Goal: Transaction & Acquisition: Purchase product/service

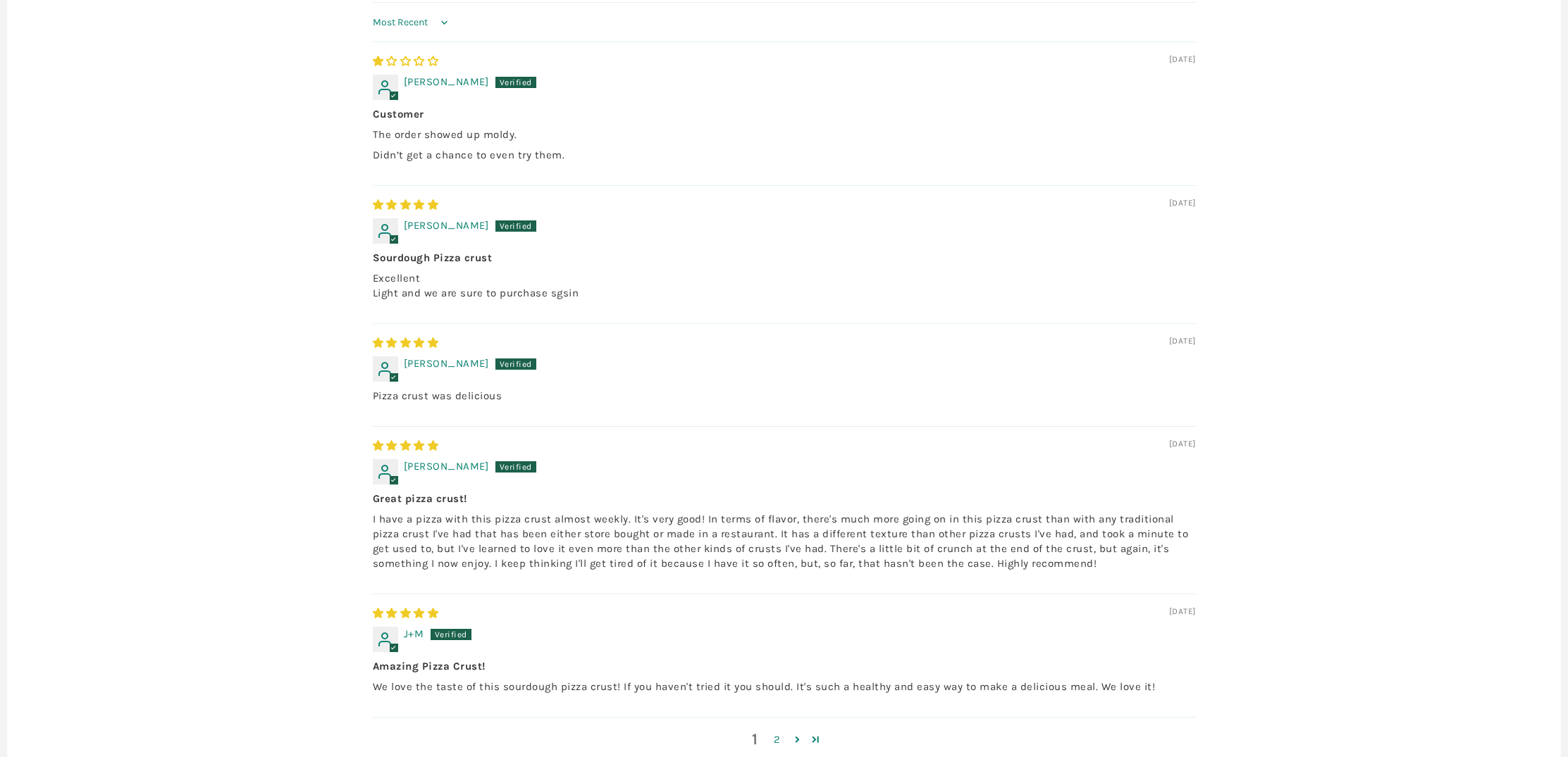
scroll to position [1003, 0]
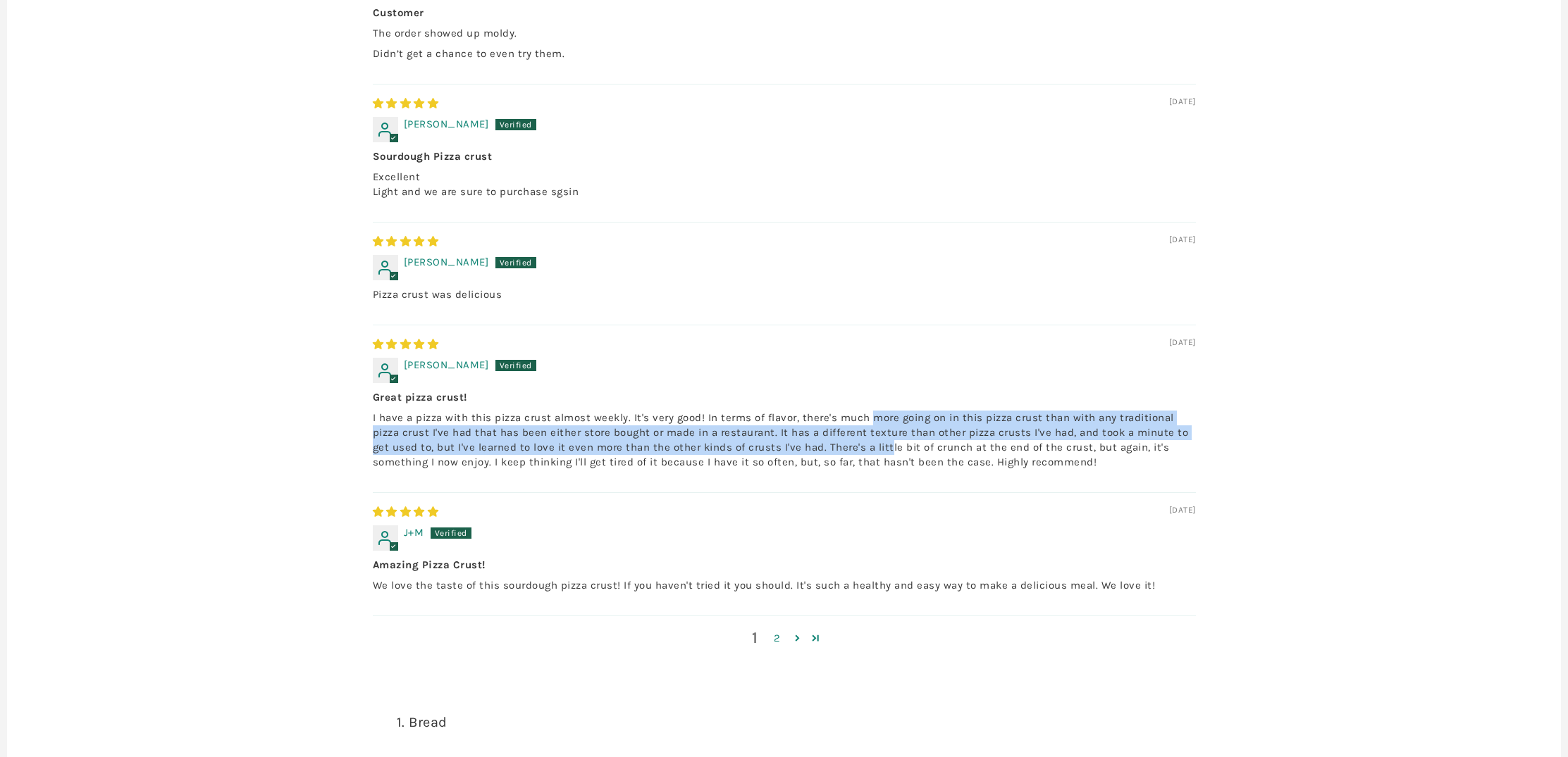
drag, startPoint x: 874, startPoint y: 447, endPoint x: 885, endPoint y: 480, distance: 34.8
click at [885, 470] on p "I have a pizza with this pizza crust almost weekly. It's very good! In terms of…" at bounding box center [784, 439] width 823 height 59
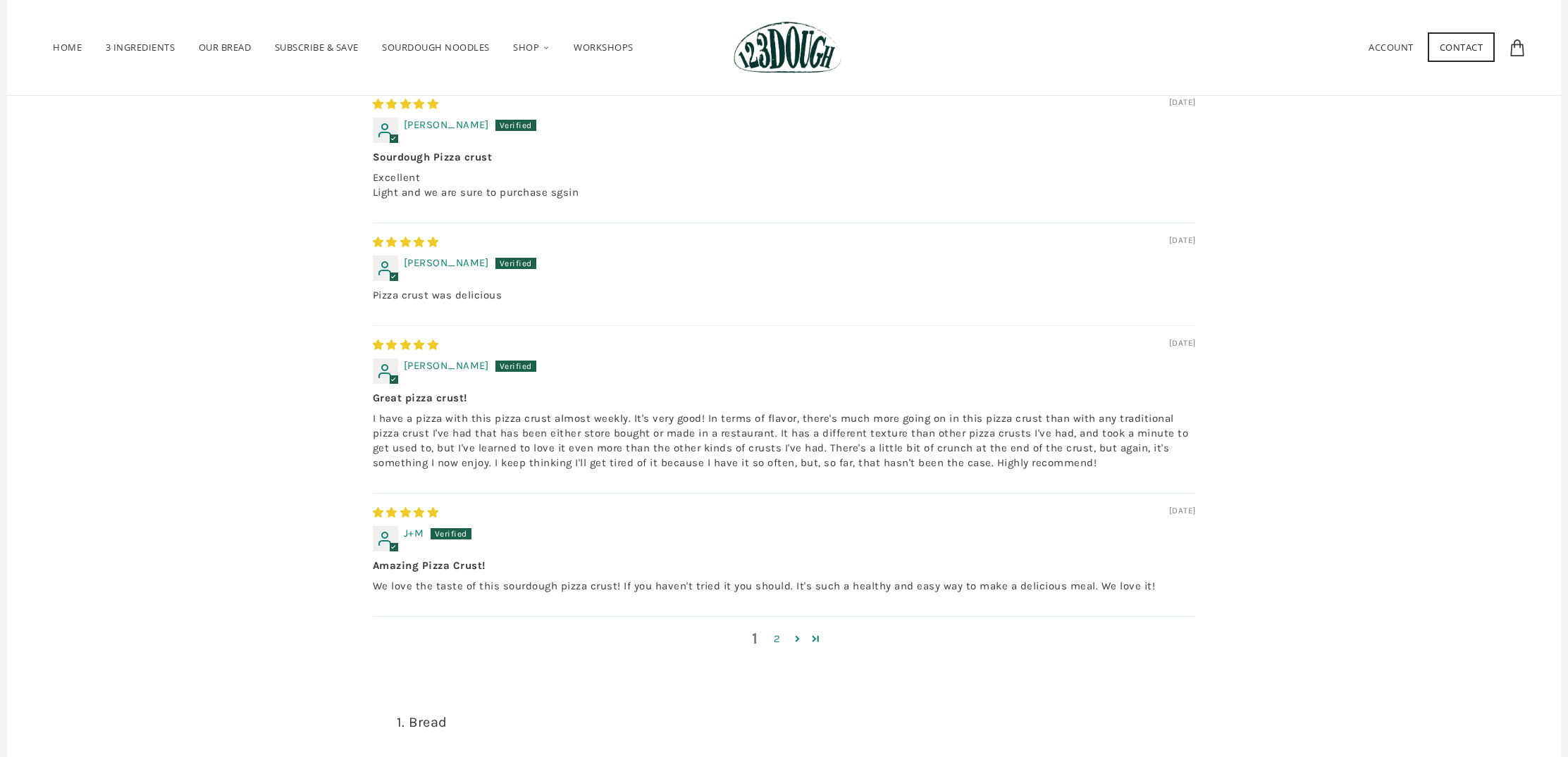
click at [689, 520] on div "[DATE]" at bounding box center [784, 513] width 823 height 15
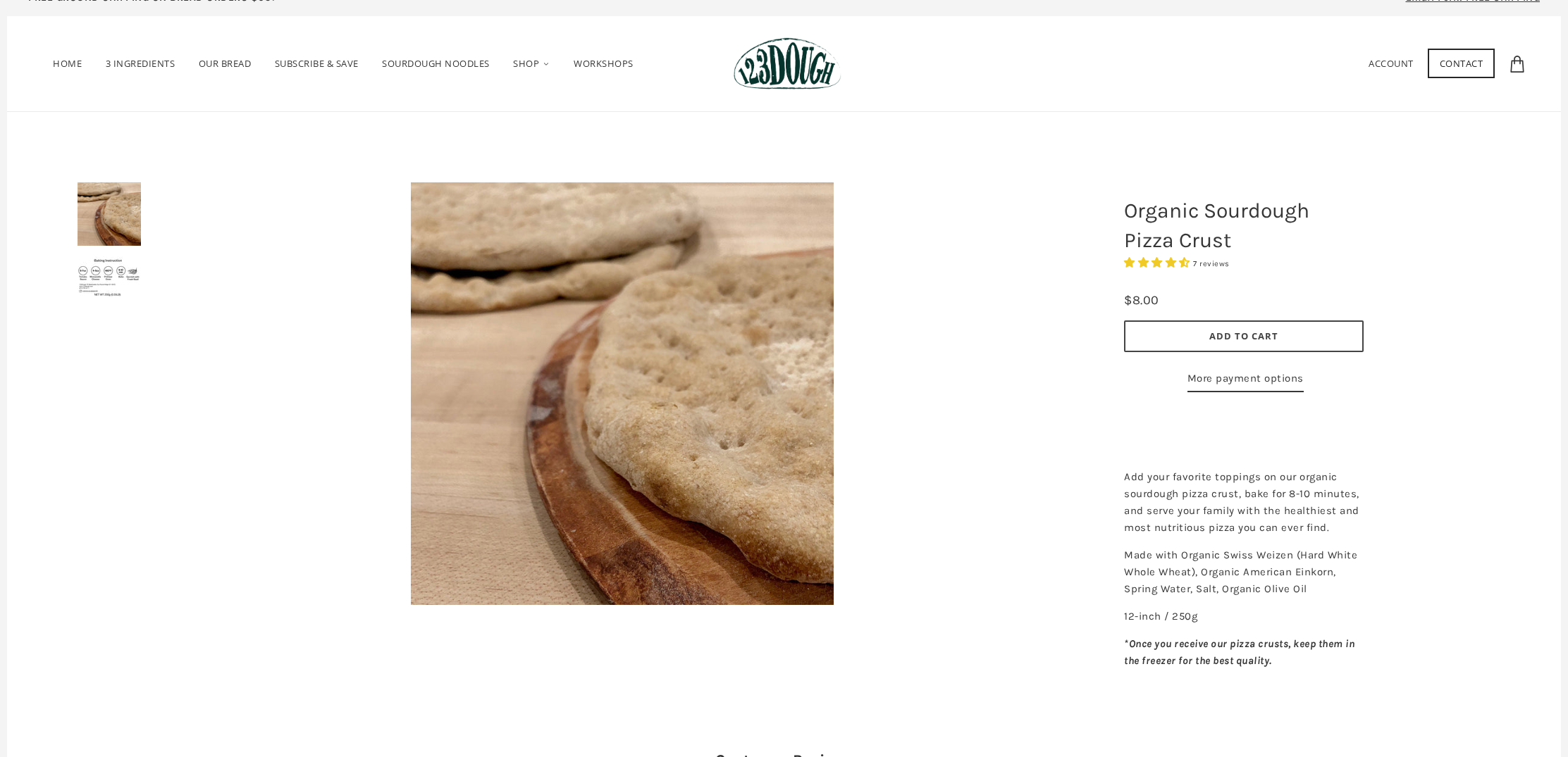
scroll to position [0, 0]
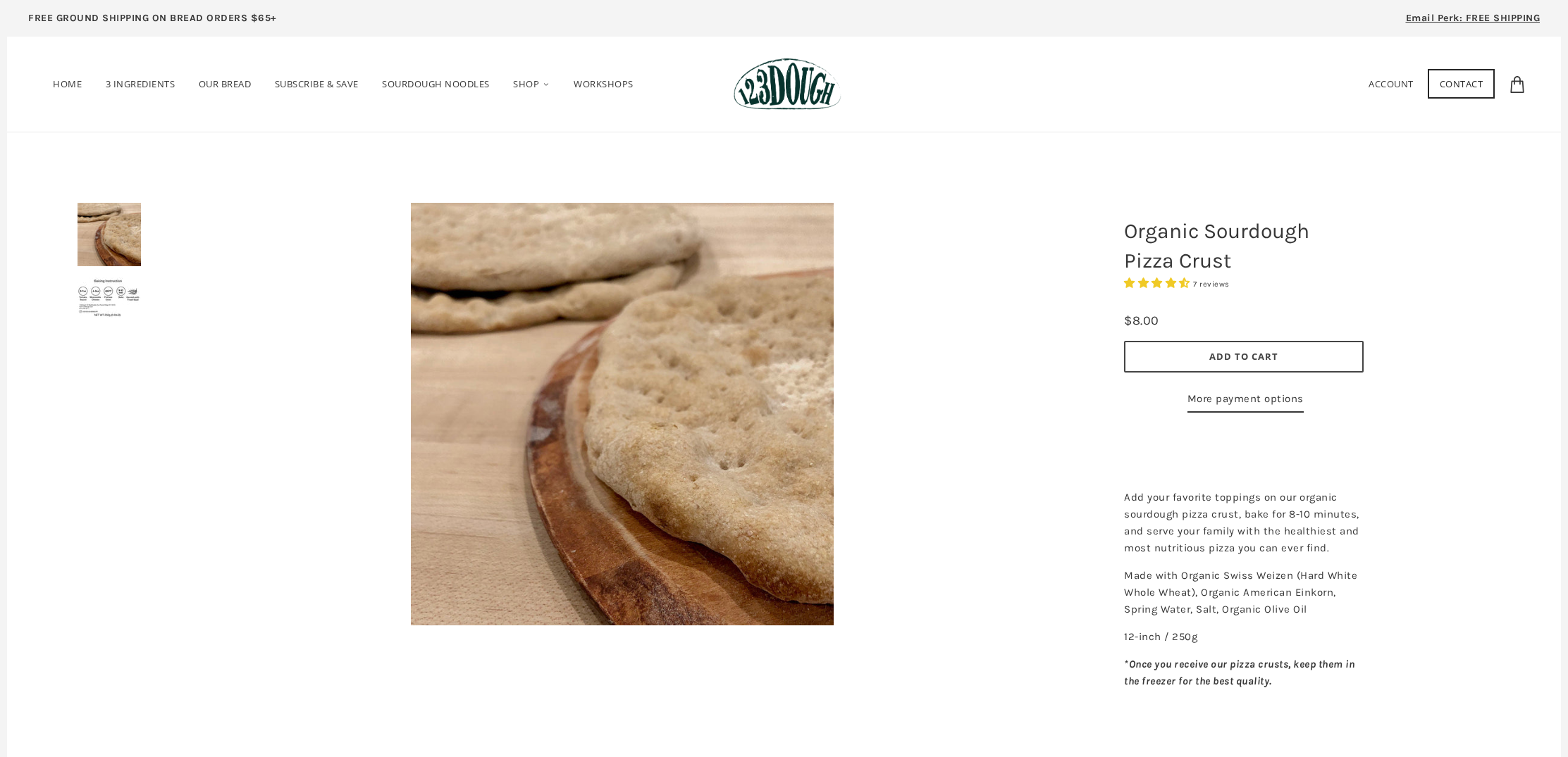
click at [1146, 350] on button "Add to Cart" at bounding box center [1244, 356] width 240 height 32
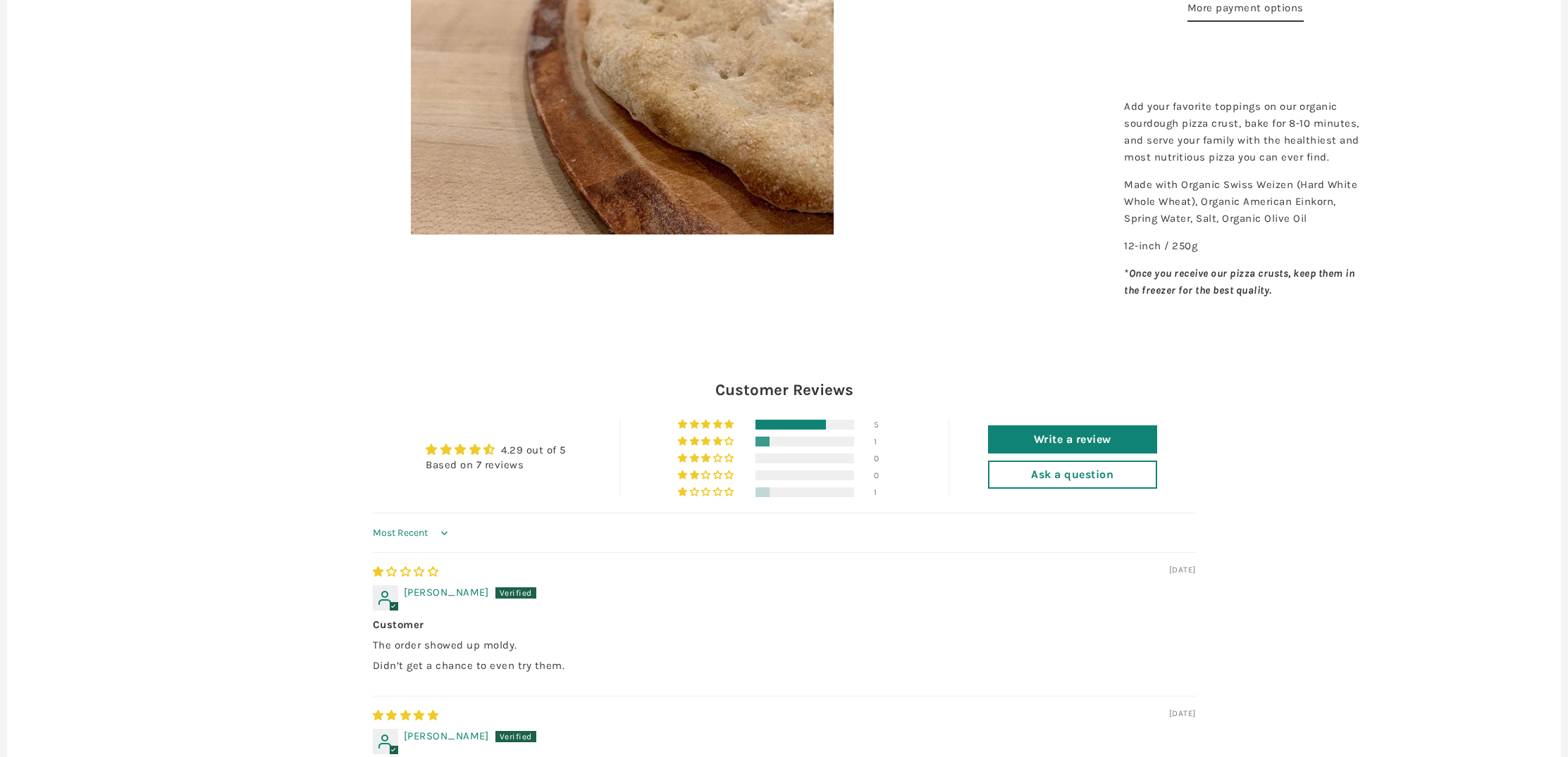
scroll to position [395, 0]
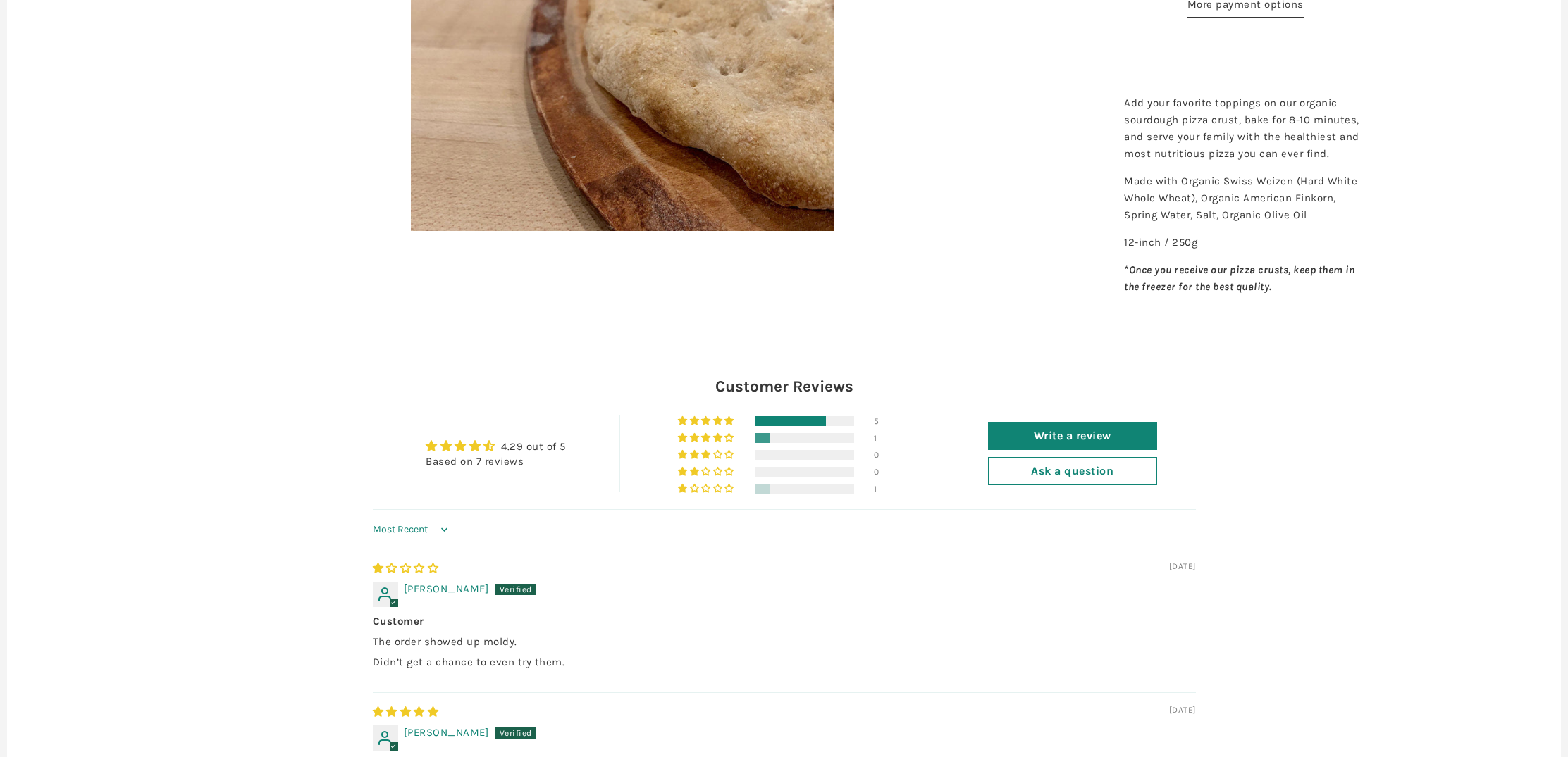
click at [1224, 208] on p "Made with Organic Swiss Weizen (Hard White Whole Wheat), Organic American Einko…" at bounding box center [1244, 198] width 240 height 51
drag, startPoint x: 1230, startPoint y: 198, endPoint x: 1289, endPoint y: 206, distance: 59.5
click at [1294, 211] on div "Add your favorite toppings on our organic sourdough pizza crust, bake for 8-10 …" at bounding box center [1244, 173] width 261 height 280
click at [1289, 206] on p "Made with Organic Swiss Weizen (Hard White Whole Wheat), Organic American Einko…" at bounding box center [1244, 198] width 240 height 51
drag, startPoint x: 1223, startPoint y: 211, endPoint x: 1289, endPoint y: 213, distance: 66.0
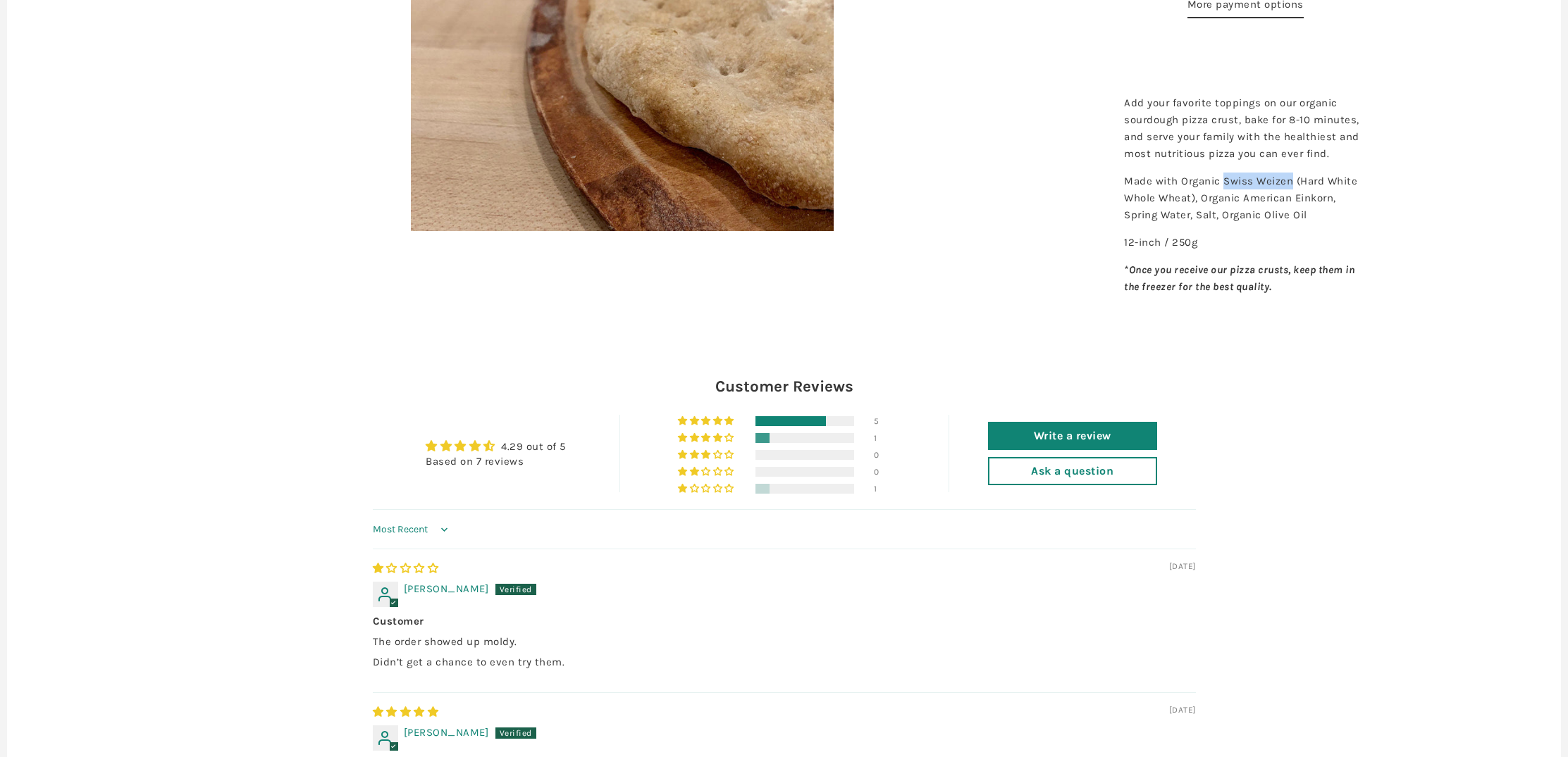
click at [1289, 213] on p "Made with Organic Swiss Weizen (Hard White Whole Wheat), Organic American Einko…" at bounding box center [1244, 198] width 240 height 51
copy p "Swiss Weizen"
